Goal: Transaction & Acquisition: Purchase product/service

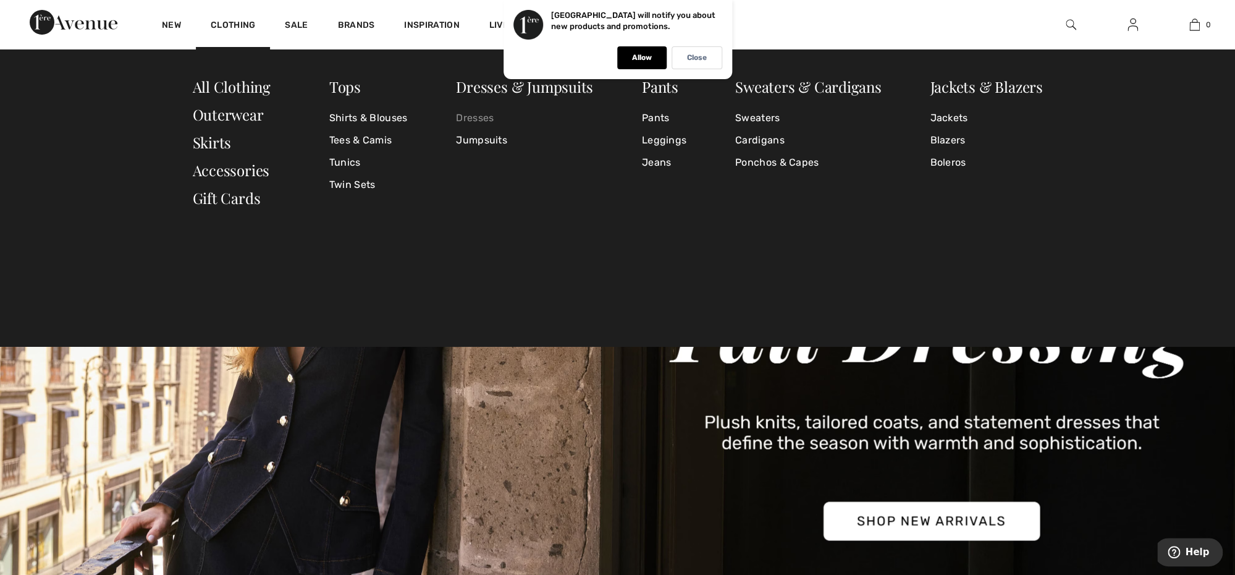
click at [467, 120] on link "Dresses" at bounding box center [524, 118] width 137 height 22
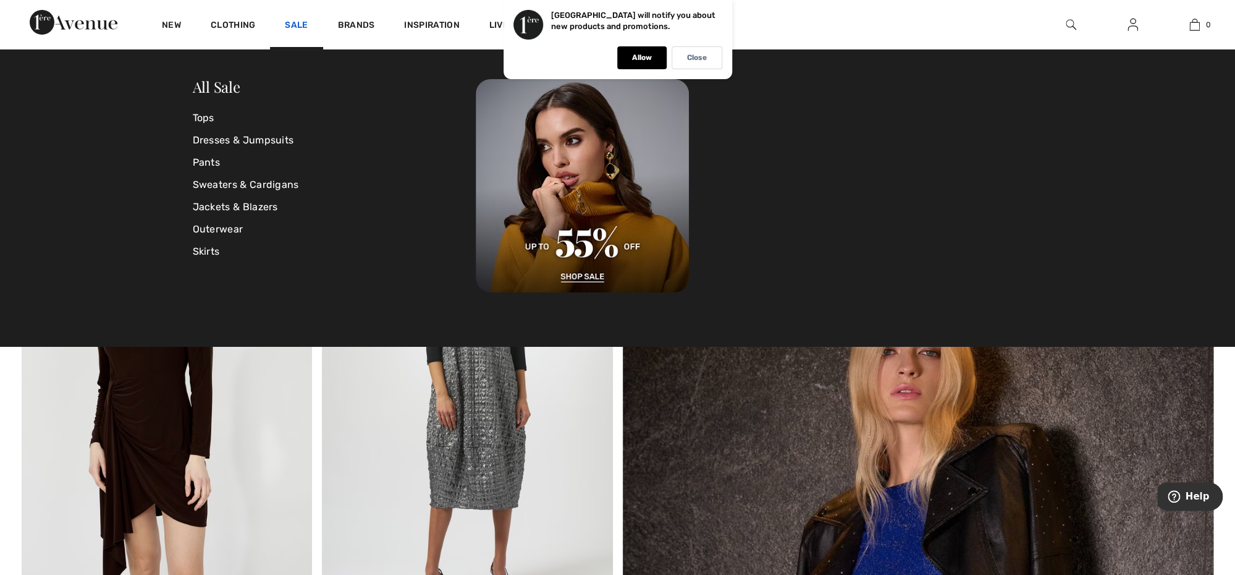
click at [298, 29] on link "Sale" at bounding box center [296, 26] width 23 height 13
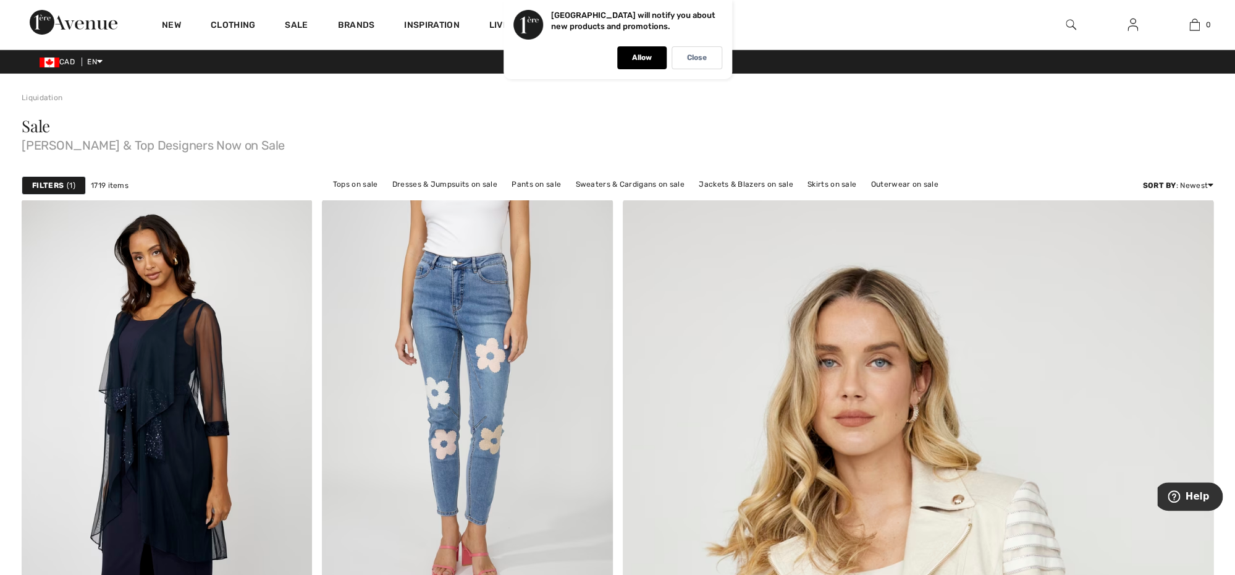
click at [298, 29] on link "Sale" at bounding box center [296, 26] width 23 height 13
click at [298, 28] on link "Sale" at bounding box center [296, 26] width 23 height 13
click at [298, 26] on link "Sale" at bounding box center [296, 26] width 23 height 13
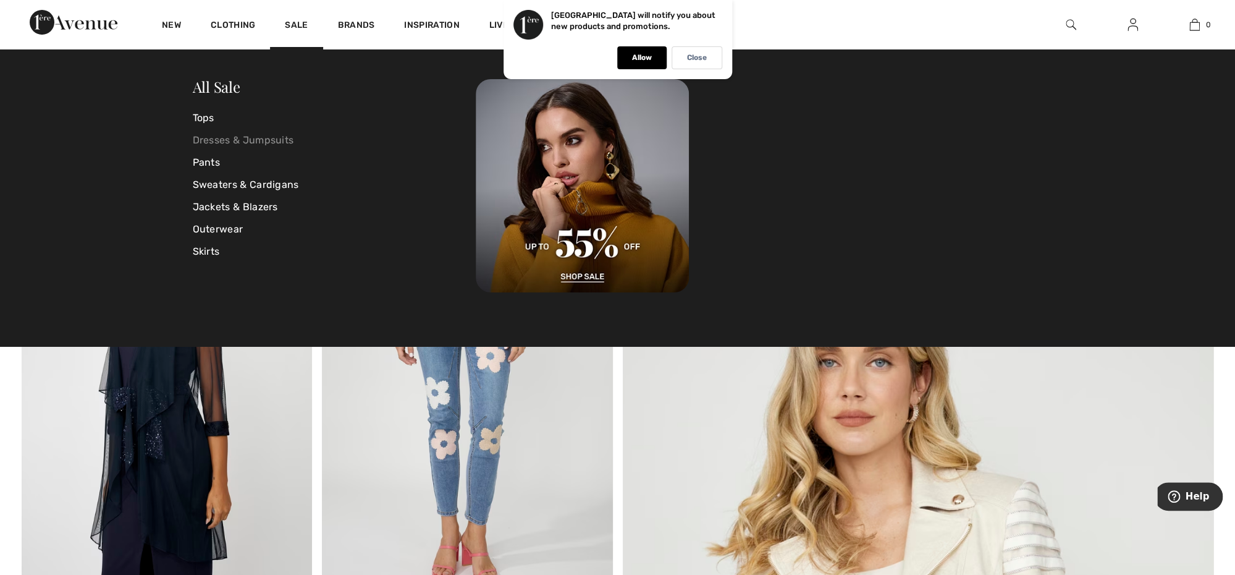
click at [237, 144] on link "Dresses & Jumpsuits" at bounding box center [335, 140] width 284 height 22
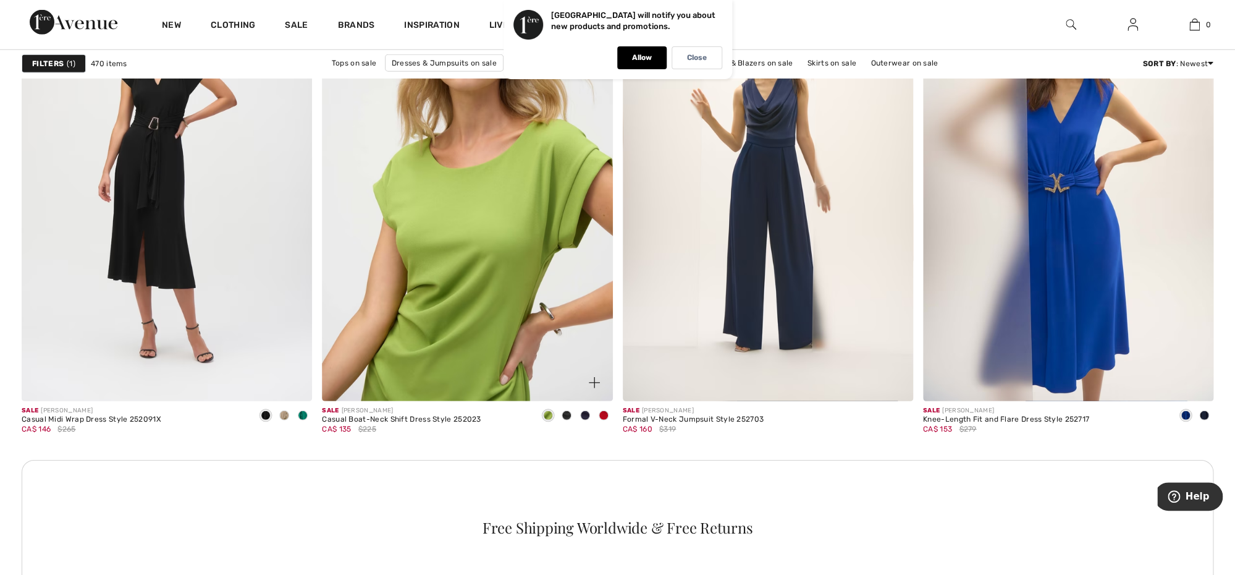
scroll to position [1675, 0]
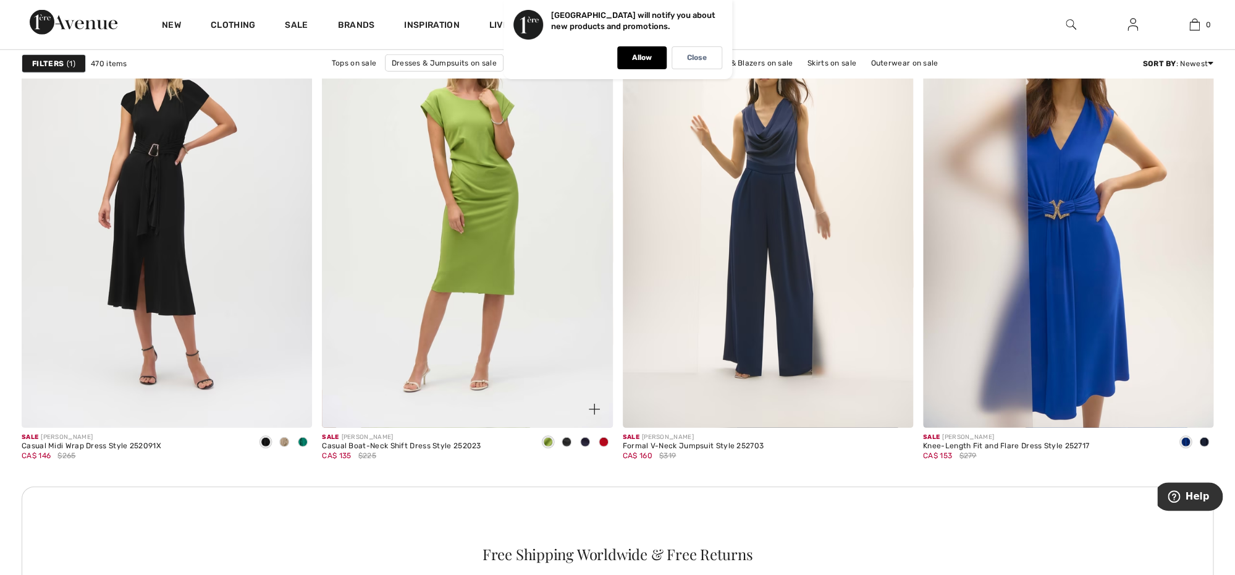
click at [604, 440] on span at bounding box center [604, 442] width 10 height 10
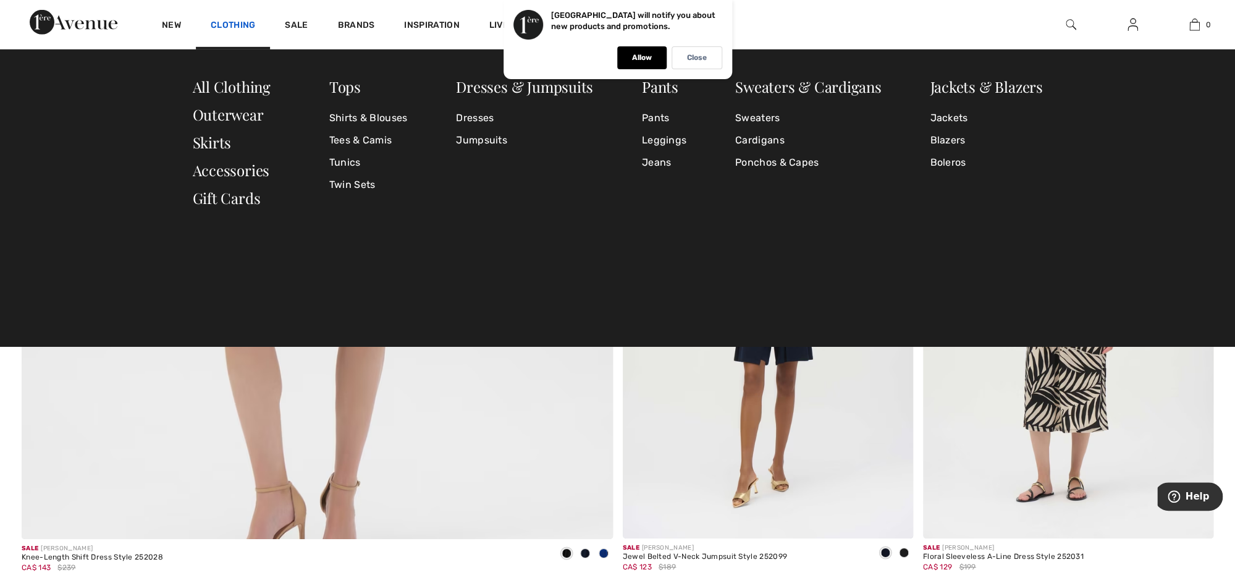
scroll to position [4444, 0]
click at [469, 121] on link "Dresses" at bounding box center [524, 118] width 137 height 22
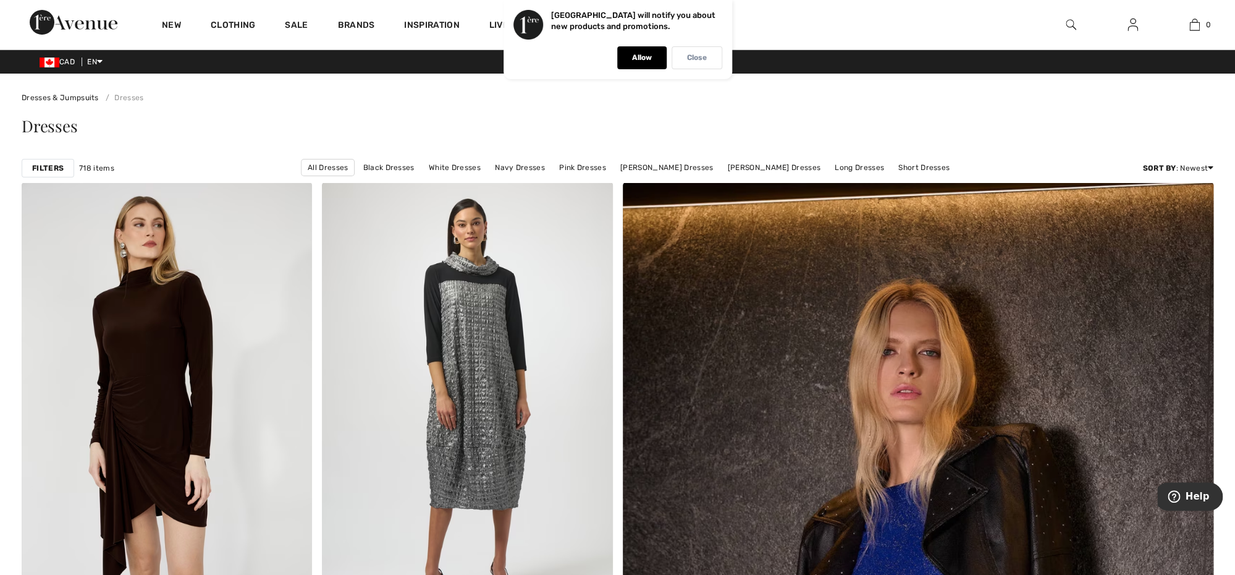
click at [690, 57] on p "Close" at bounding box center [697, 57] width 20 height 9
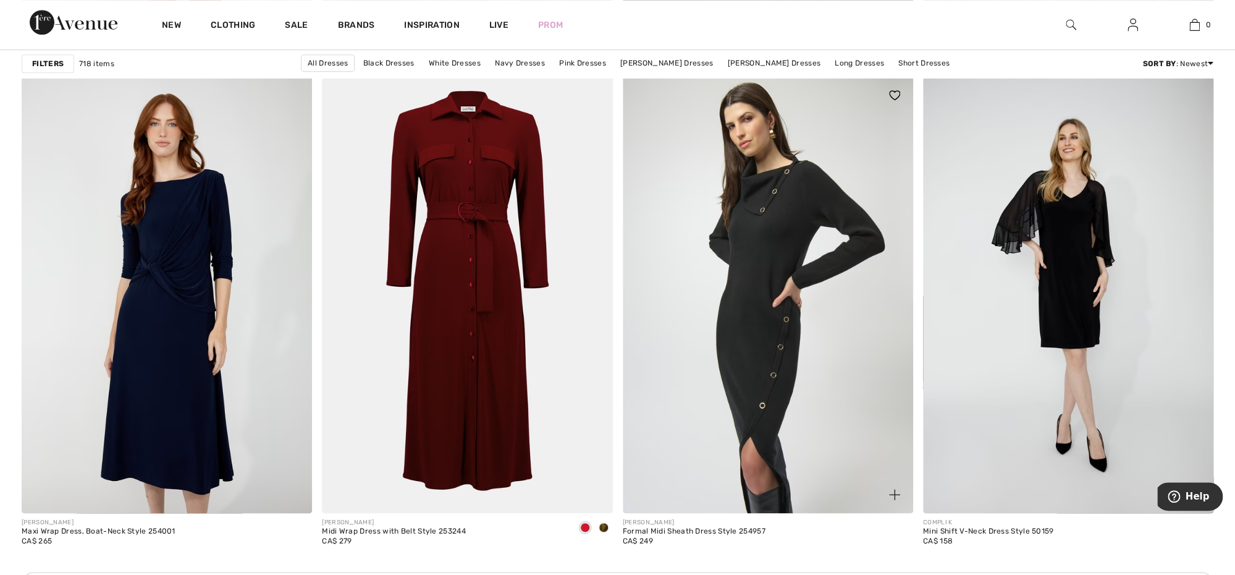
scroll to position [5463, 0]
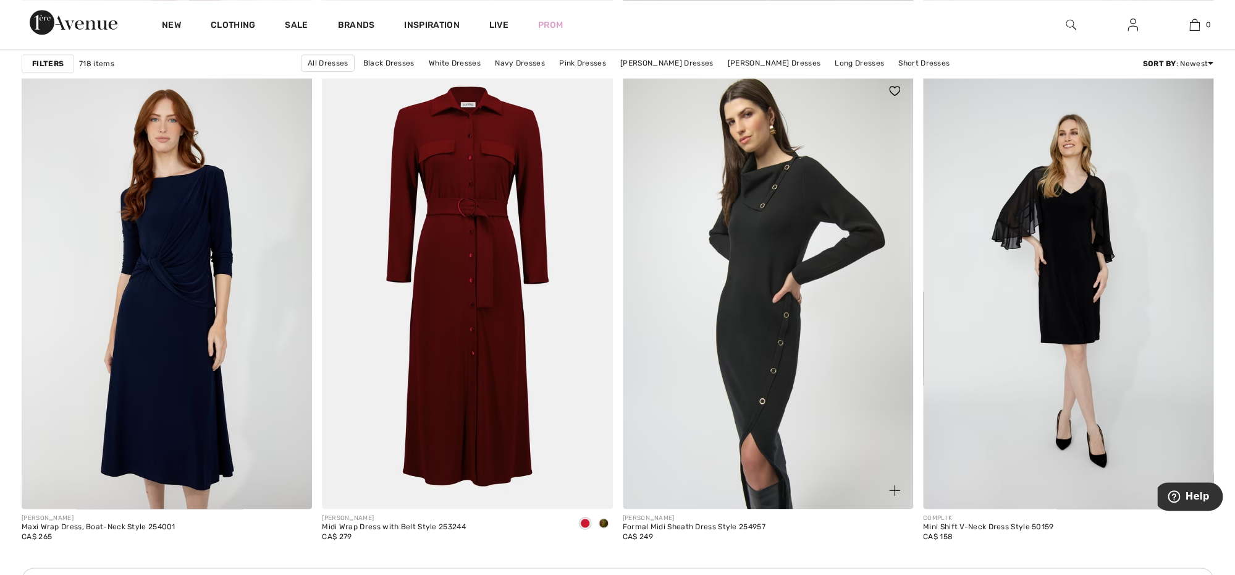
click at [744, 279] on img at bounding box center [768, 290] width 290 height 436
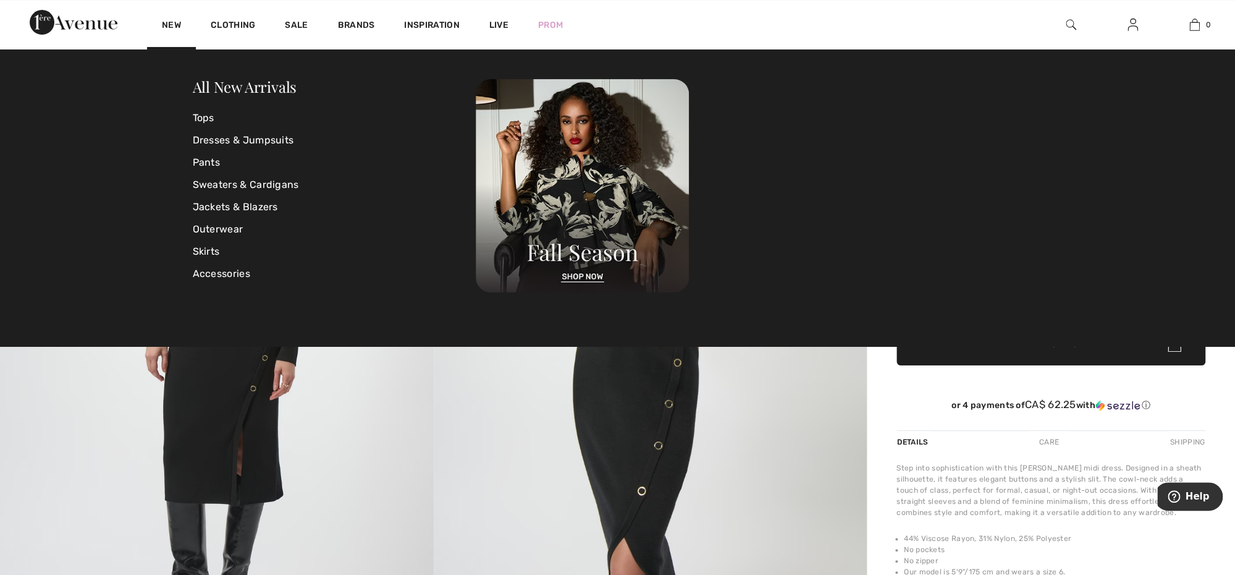
scroll to position [71, 0]
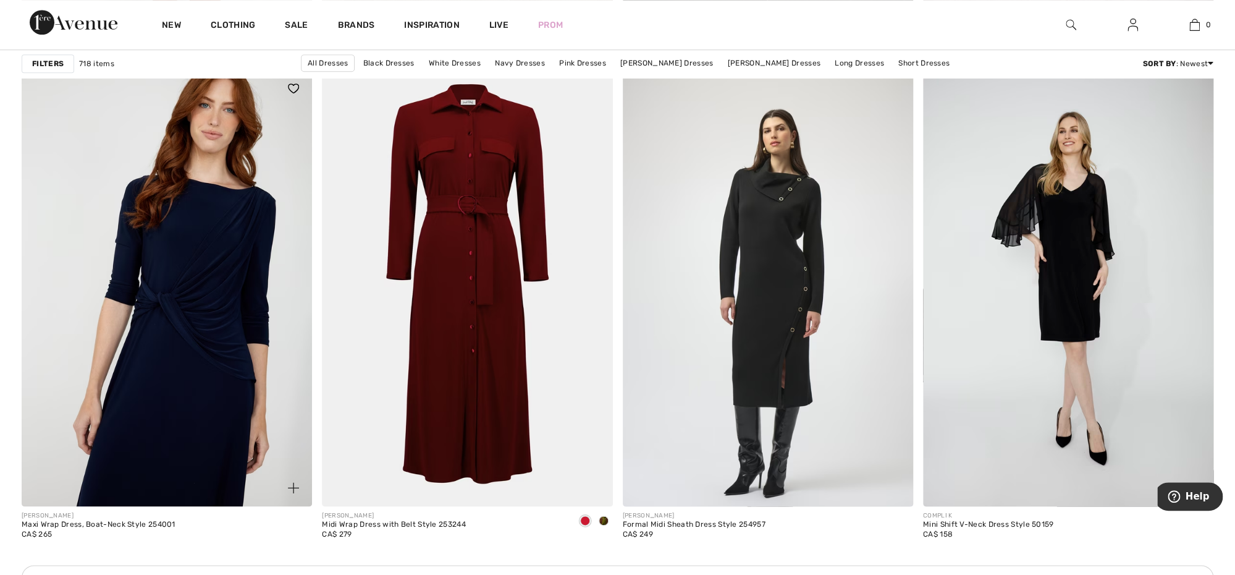
click at [258, 248] on img at bounding box center [167, 288] width 290 height 436
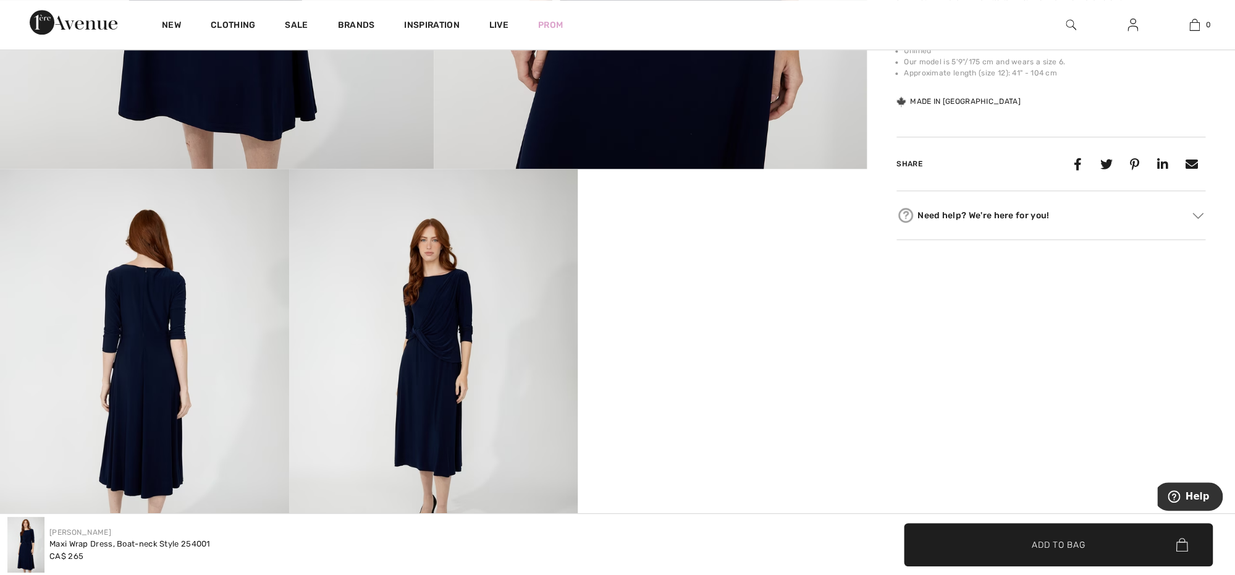
scroll to position [561, 0]
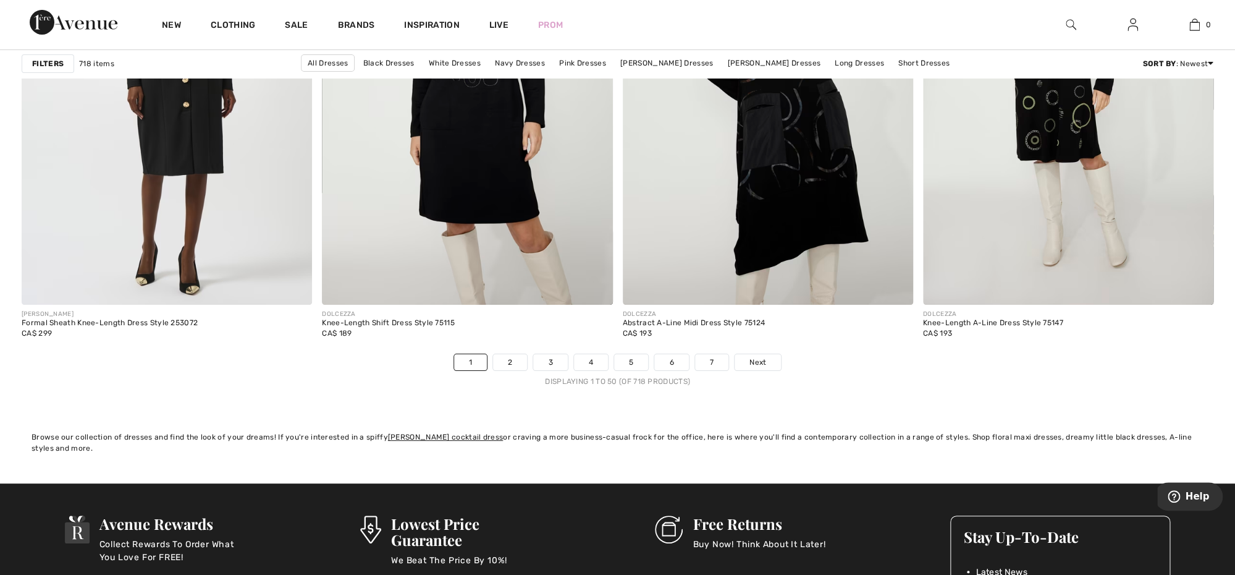
scroll to position [7333, 0]
click at [762, 364] on span "Next" at bounding box center [758, 362] width 17 height 11
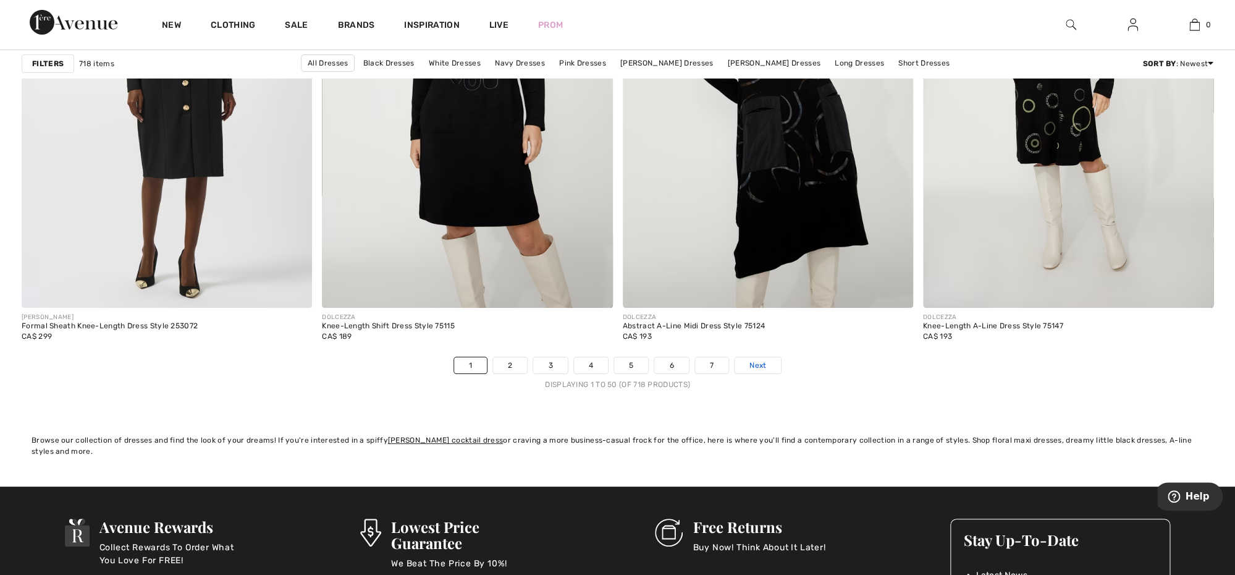
scroll to position [7330, 0]
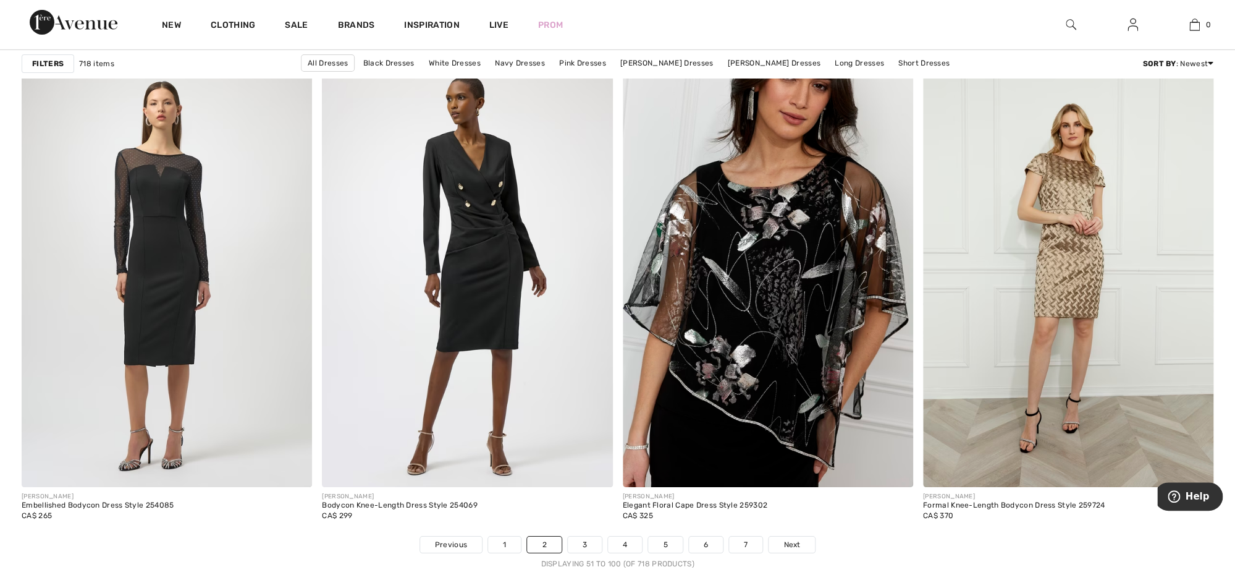
scroll to position [7152, 0]
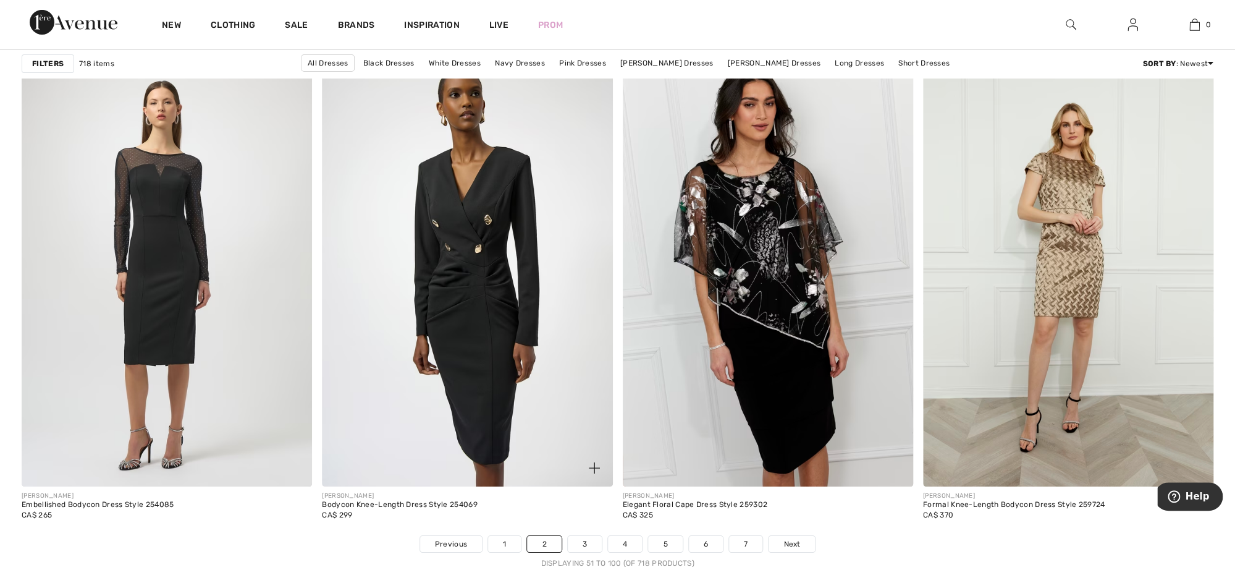
click at [549, 312] on img at bounding box center [467, 269] width 290 height 436
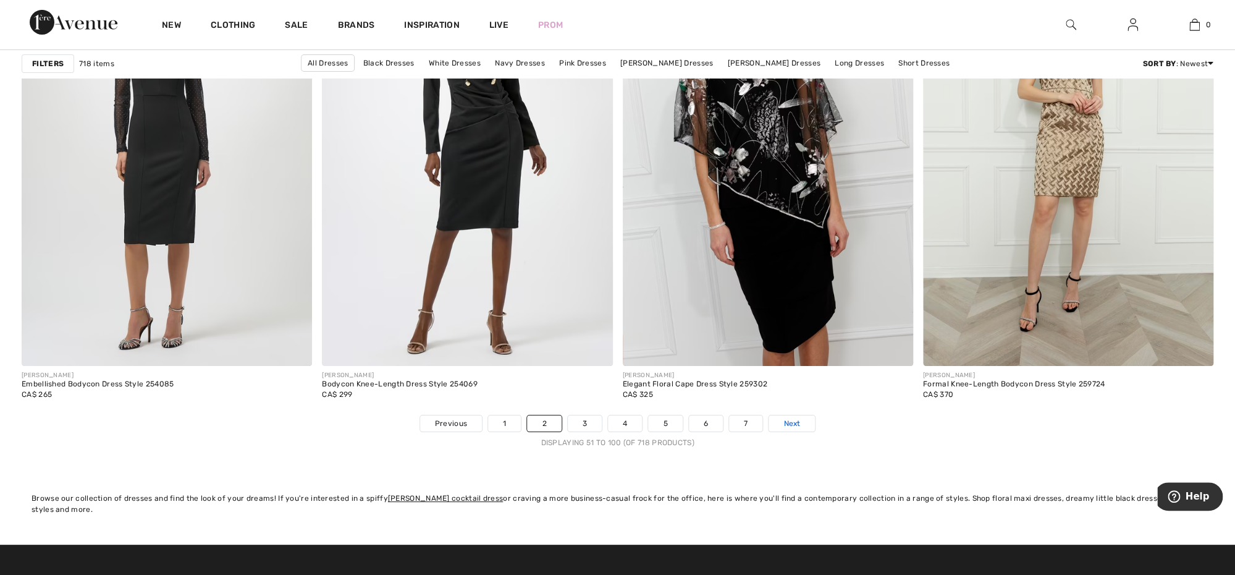
click at [797, 425] on span "Next" at bounding box center [792, 423] width 17 height 11
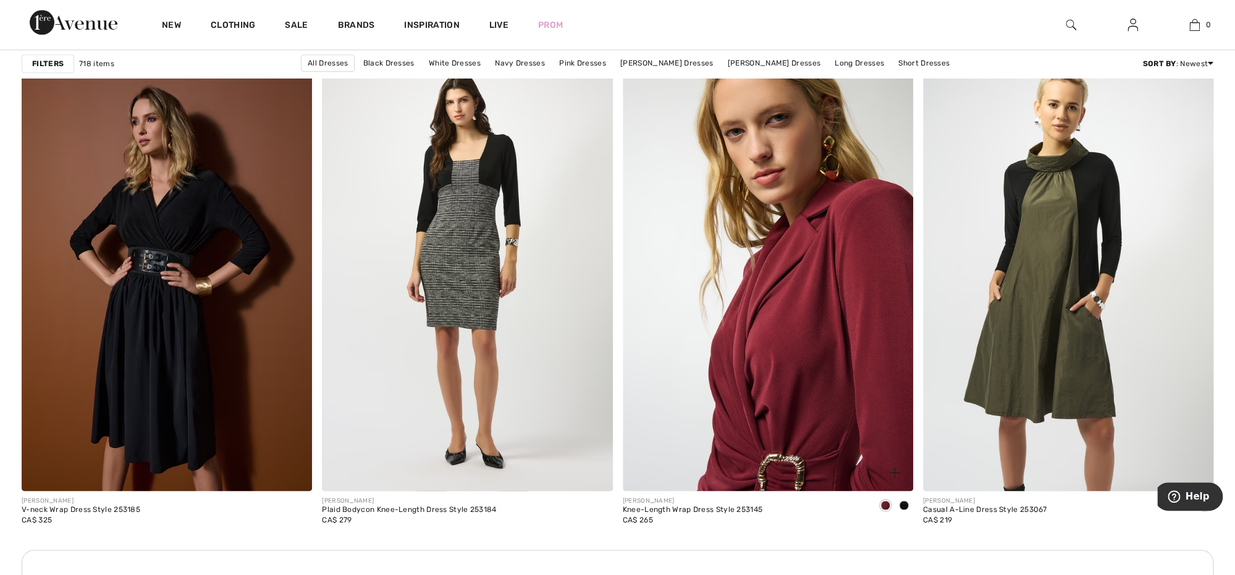
scroll to position [3275, 0]
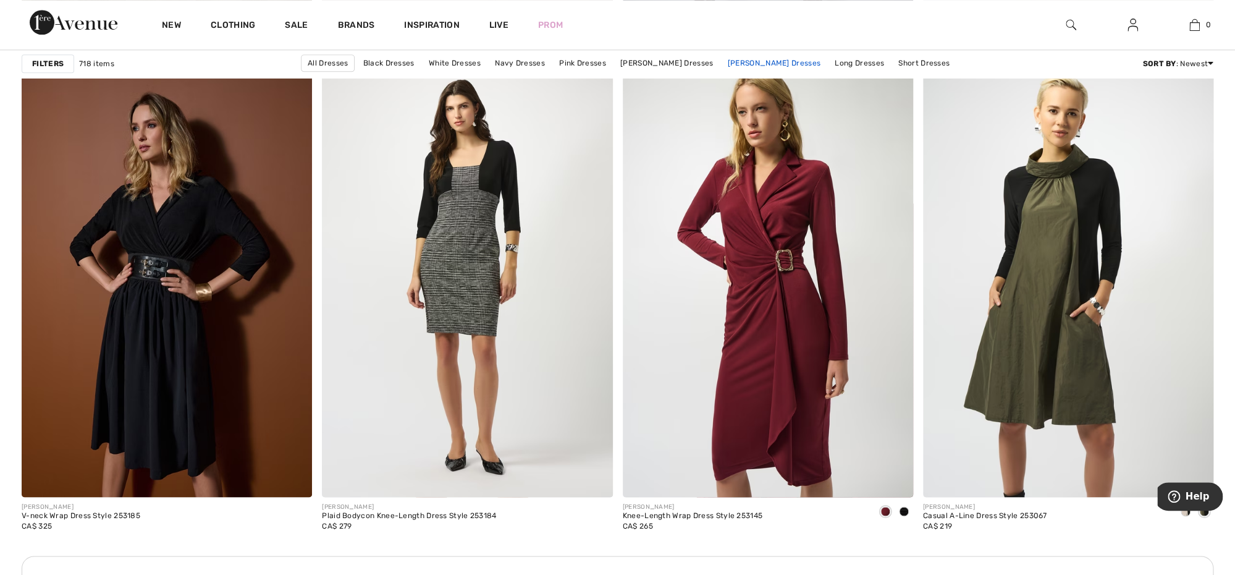
click at [768, 62] on link "[PERSON_NAME] Dresses" at bounding box center [774, 63] width 105 height 16
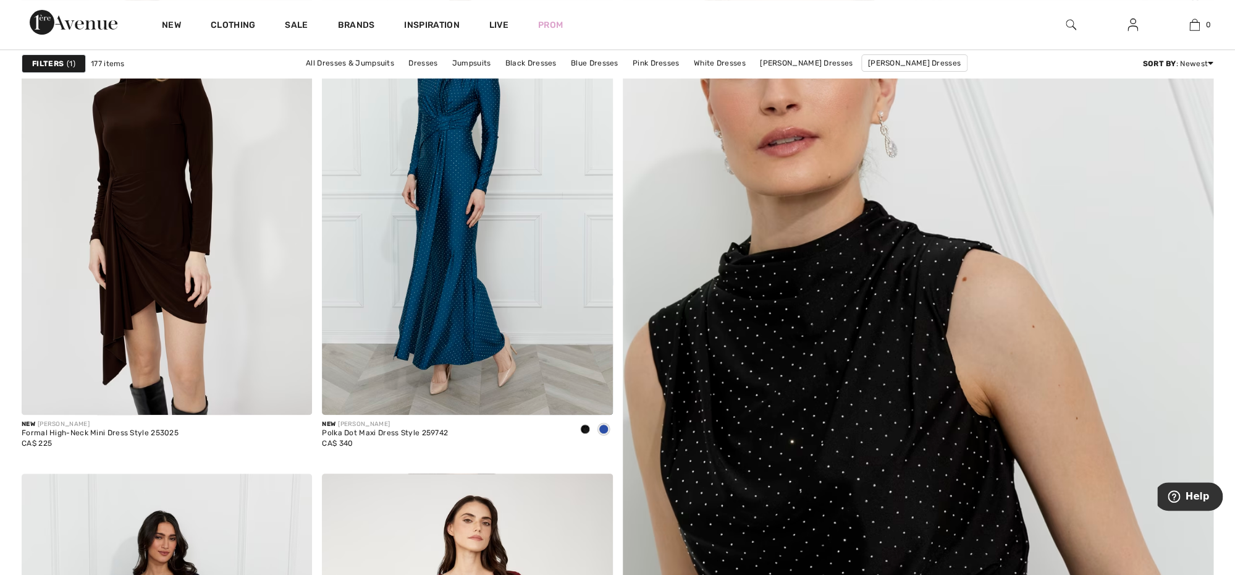
scroll to position [179, 0]
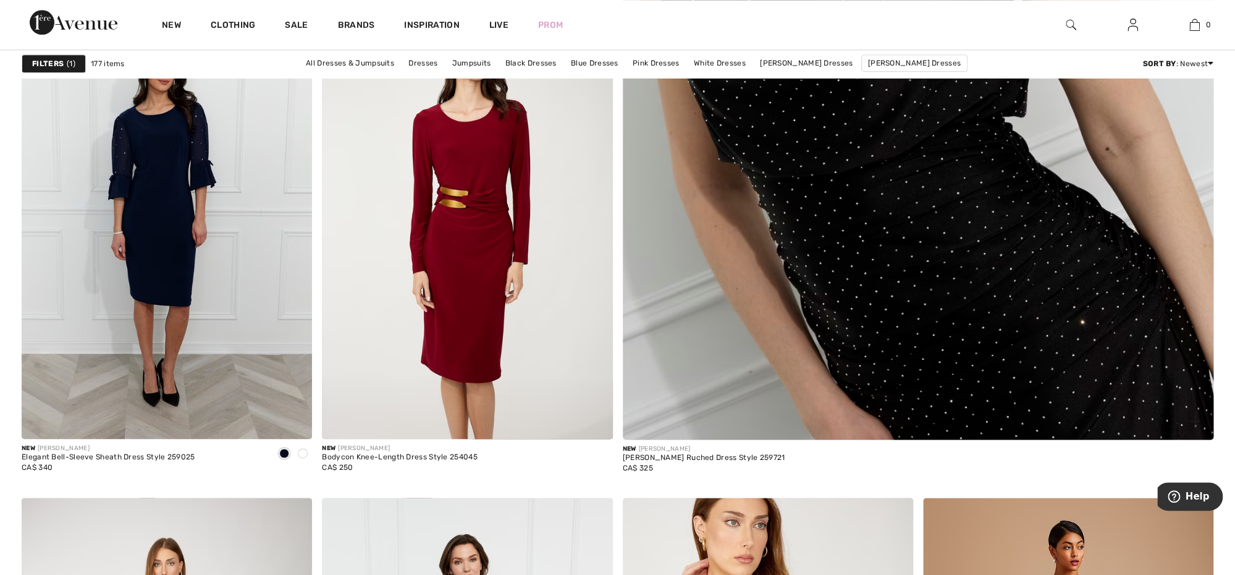
click at [794, 258] on img at bounding box center [918, 40] width 709 height 1064
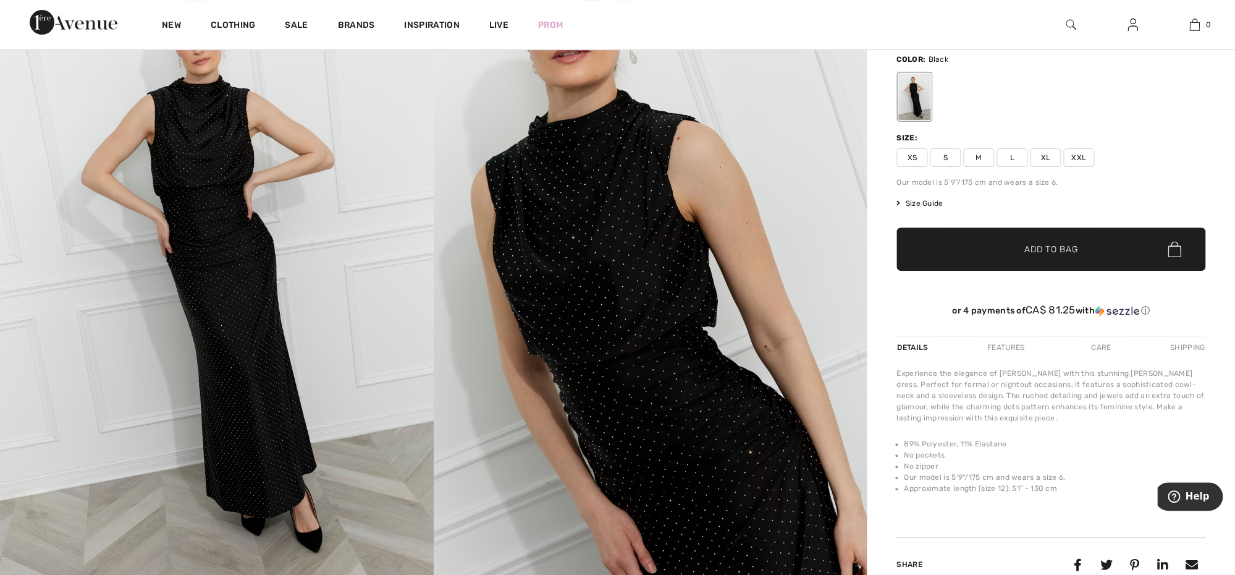
scroll to position [122, 0]
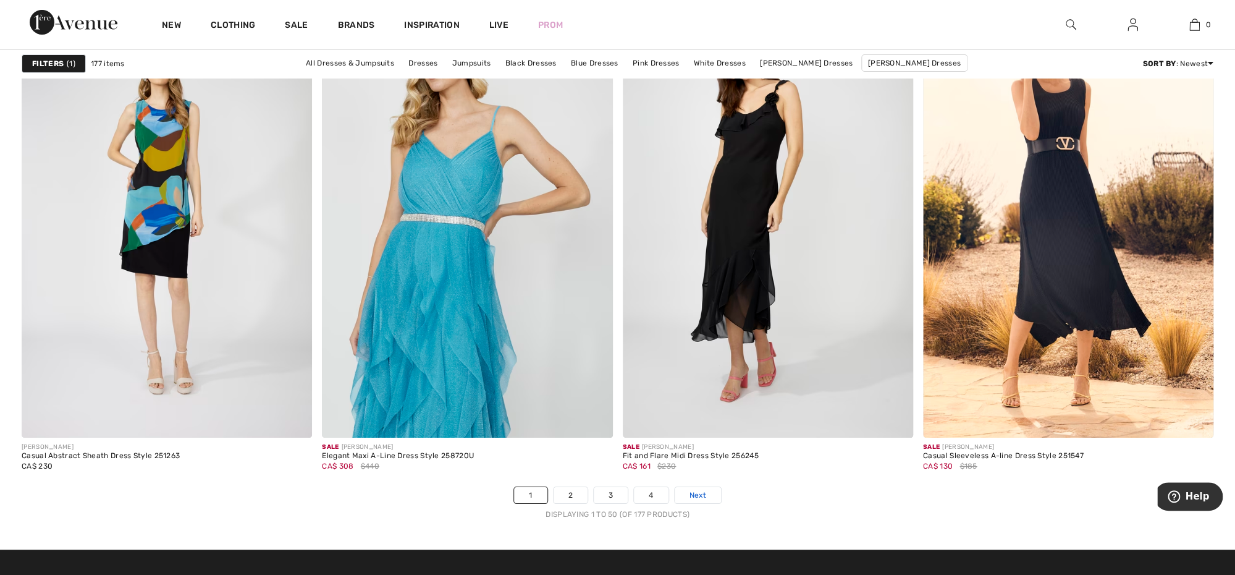
scroll to position [7197, 0]
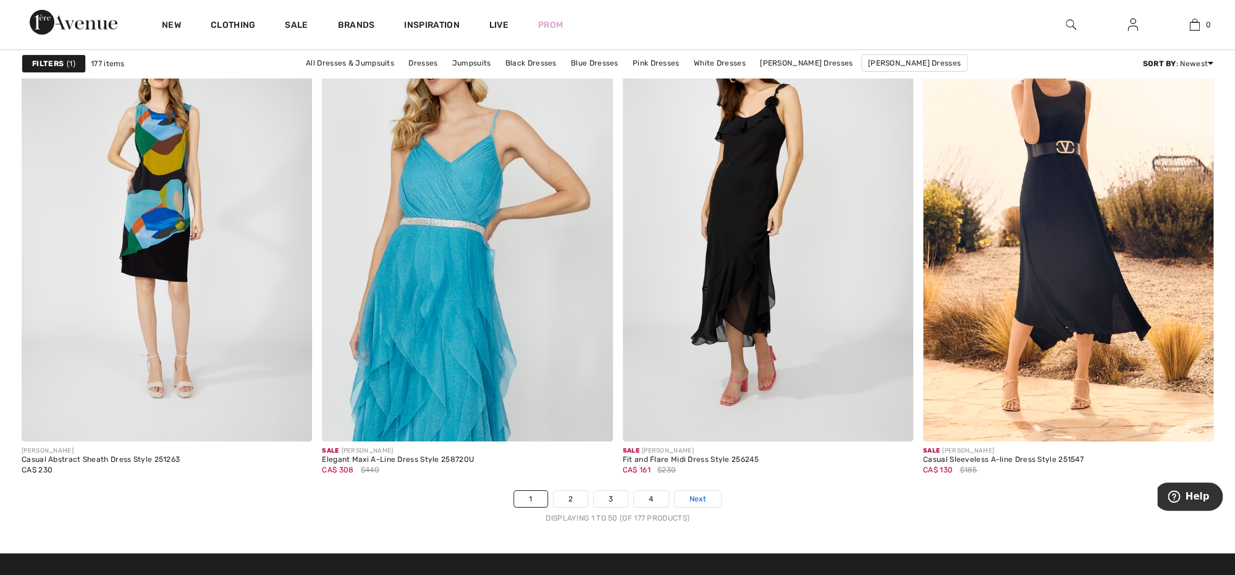
click at [700, 493] on span "Next" at bounding box center [698, 498] width 17 height 11
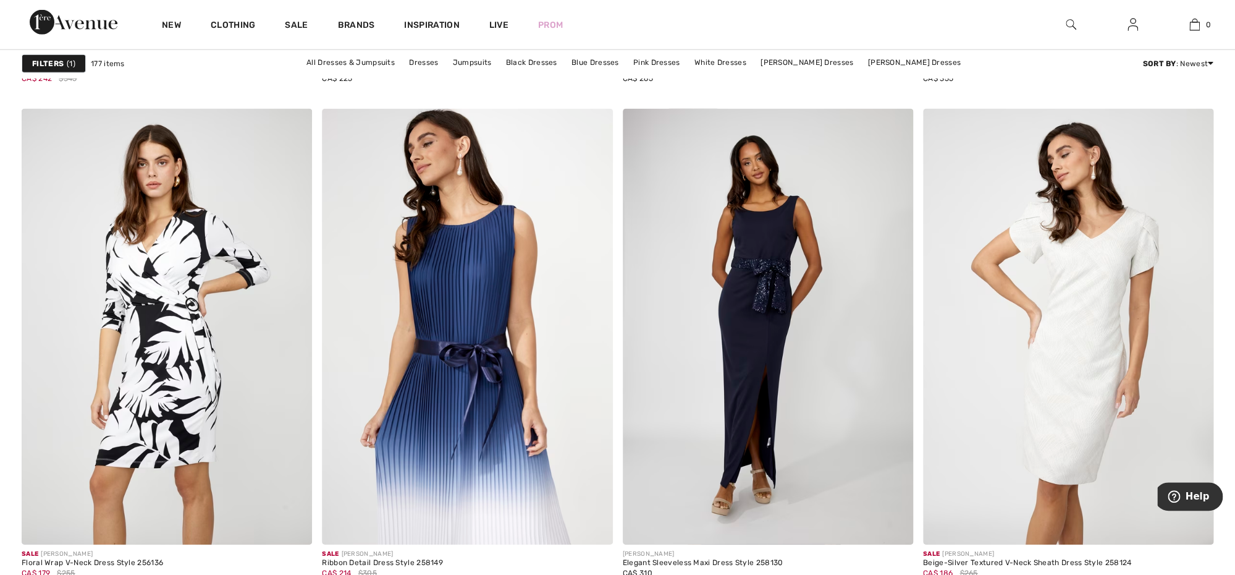
scroll to position [6629, 0]
